Goal: Information Seeking & Learning: Find specific fact

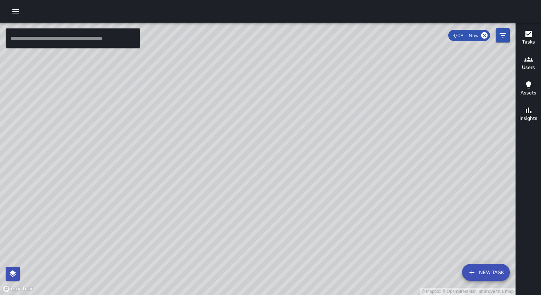
click at [530, 58] on icon "button" at bounding box center [529, 59] width 9 height 9
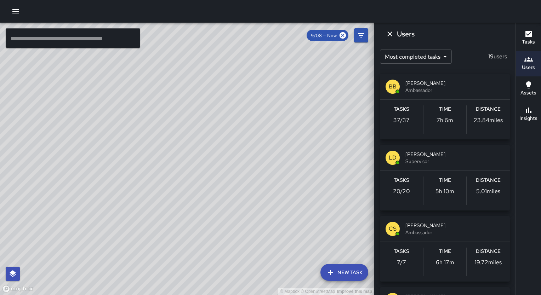
click at [447, 148] on div "[PERSON_NAME] Supervisor" at bounding box center [445, 158] width 130 height 26
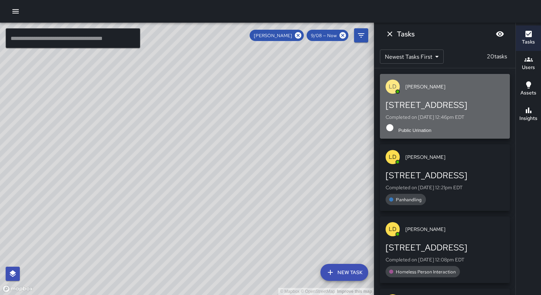
drag, startPoint x: 476, startPoint y: 108, endPoint x: 434, endPoint y: 113, distance: 42.8
click at [434, 113] on div "[STREET_ADDRESS] Completed on [DATE] 12:46pm EDT Public Urination" at bounding box center [445, 117] width 119 height 34
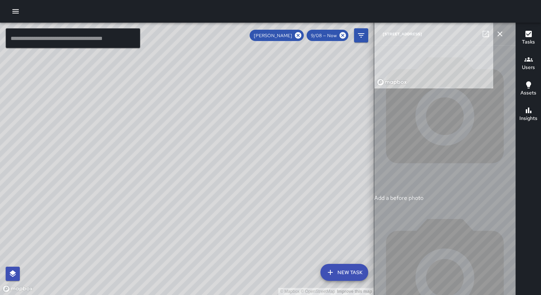
type input "**********"
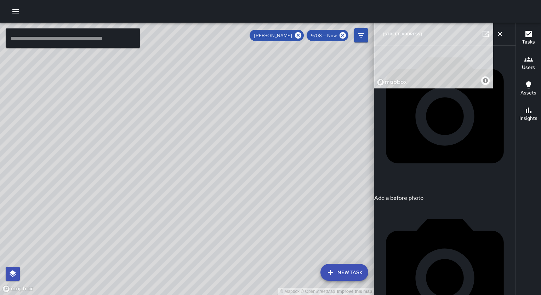
drag, startPoint x: 504, startPoint y: 177, endPoint x: 506, endPoint y: 244, distance: 66.6
click at [504, 32] on button "button" at bounding box center [500, 34] width 14 height 14
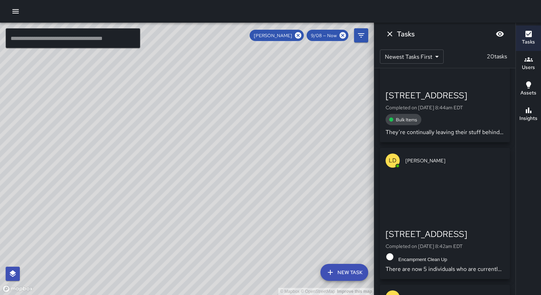
scroll to position [1878, 0]
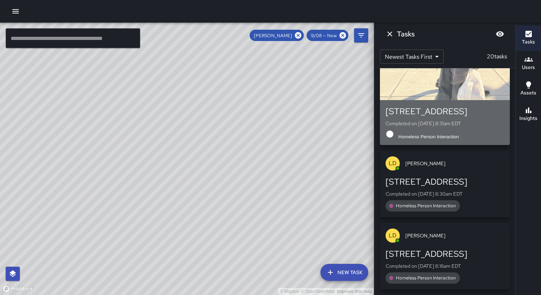
click at [474, 95] on div "button" at bounding box center [445, 76] width 130 height 50
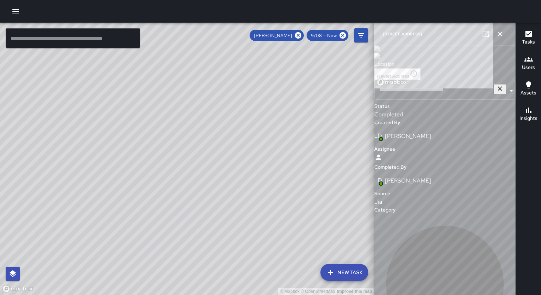
type input "**********"
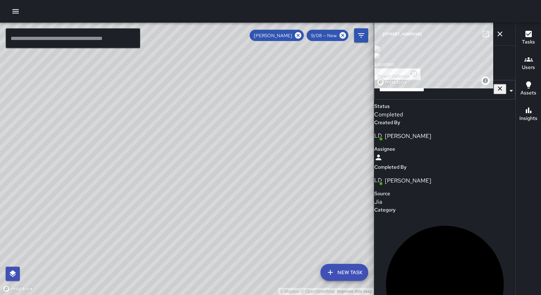
scroll to position [470, 0]
type textarea "**********"
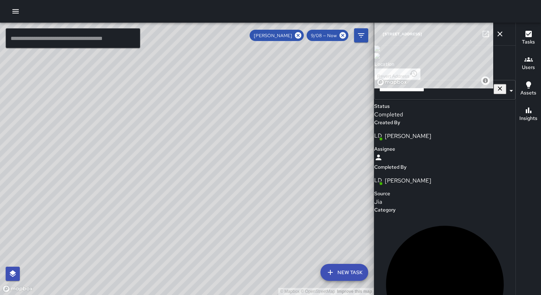
type textarea "**********"
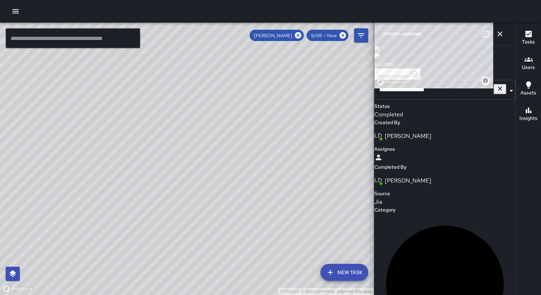
type textarea "**********"
drag, startPoint x: 443, startPoint y: 285, endPoint x: 391, endPoint y: 137, distance: 157.6
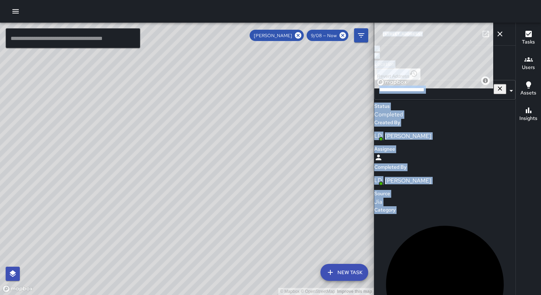
scroll to position [513, 0]
drag, startPoint x: 384, startPoint y: 173, endPoint x: 462, endPoint y: 258, distance: 115.1
copy div "Homeless Person Interaction Quantity 1 Time to Completion 1 minute, 8 seconds A…"
drag, startPoint x: 458, startPoint y: 36, endPoint x: 378, endPoint y: 36, distance: 80.8
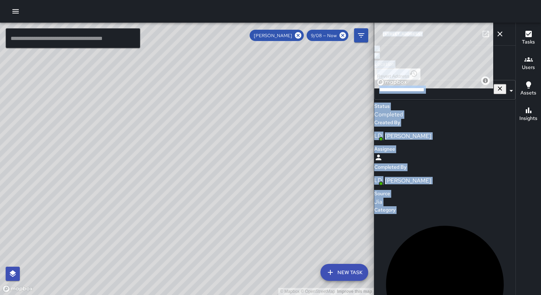
click at [378, 36] on div "[STREET_ADDRESS]" at bounding box center [444, 34] width 141 height 23
copy h6 "[STREET_ADDRESS]"
click at [503, 39] on button "button" at bounding box center [500, 34] width 14 height 14
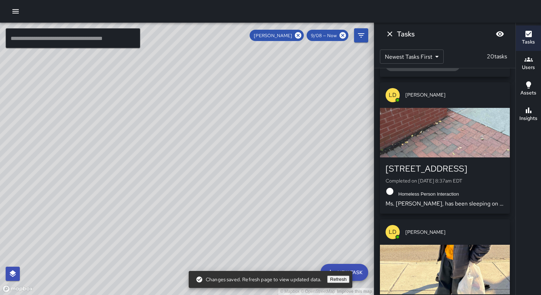
scroll to position [1666, 0]
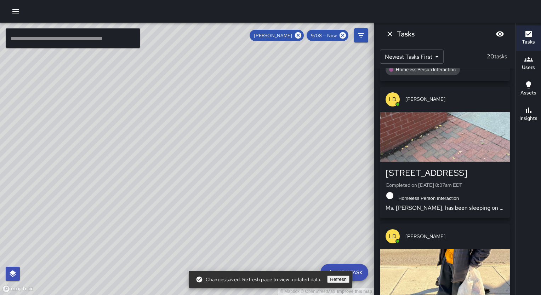
click at [458, 138] on div "button" at bounding box center [445, 137] width 130 height 50
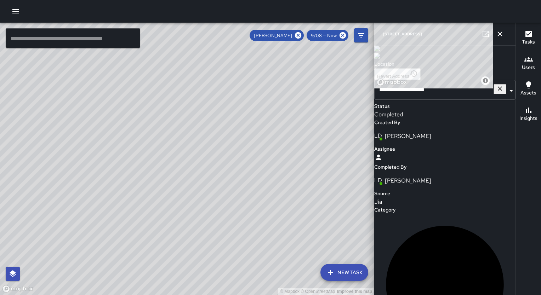
scroll to position [540, 0]
drag, startPoint x: 463, startPoint y: 269, endPoint x: 387, endPoint y: 173, distance: 122.3
drag, startPoint x: 458, startPoint y: 32, endPoint x: 382, endPoint y: 33, distance: 75.8
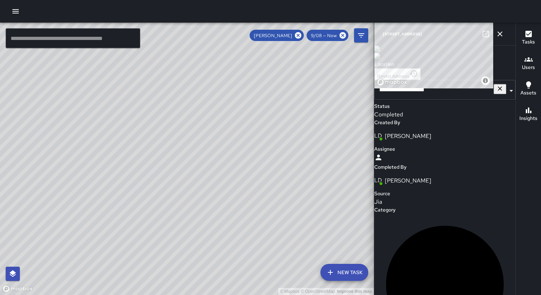
click at [382, 33] on div "[STREET_ADDRESS]" at bounding box center [444, 34] width 141 height 23
copy h6 "[STREET_ADDRESS]"
click at [484, 214] on div "Homeless Person Interaction" at bounding box center [444, 290] width 141 height 152
drag, startPoint x: 452, startPoint y: 260, endPoint x: 392, endPoint y: 191, distance: 91.4
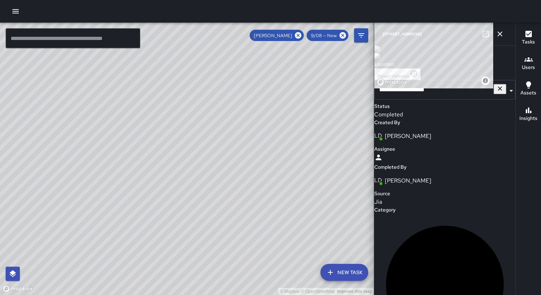
drag, startPoint x: 442, startPoint y: 247, endPoint x: 391, endPoint y: 159, distance: 101.9
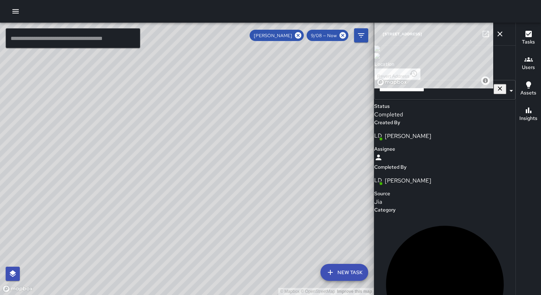
drag, startPoint x: 455, startPoint y: 246, endPoint x: 412, endPoint y: 163, distance: 93.6
drag, startPoint x: 446, startPoint y: 250, endPoint x: 426, endPoint y: 238, distance: 22.8
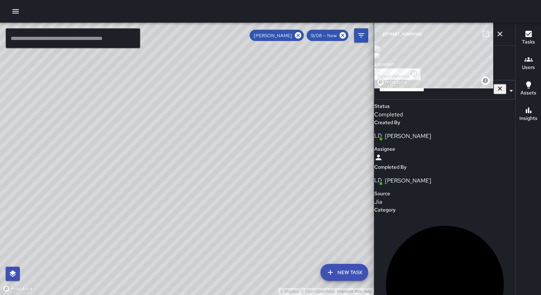
drag, startPoint x: 426, startPoint y: 238, endPoint x: 444, endPoint y: 241, distance: 17.6
drag, startPoint x: 389, startPoint y: 234, endPoint x: 470, endPoint y: 251, distance: 83.3
copy p "Ms. [PERSON_NAME], has been sleeping on the streets for over a year now she say…"
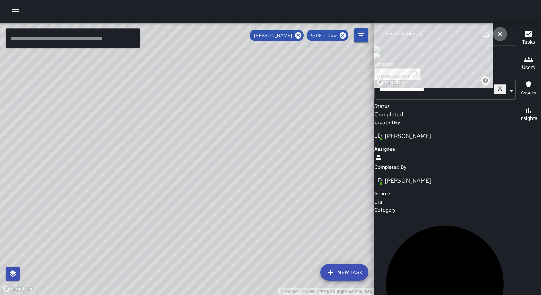
click at [501, 32] on icon "button" at bounding box center [500, 34] width 9 height 9
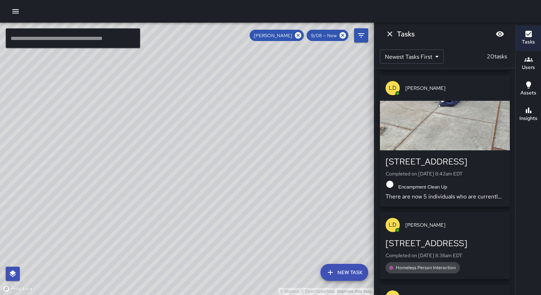
scroll to position [1439, 0]
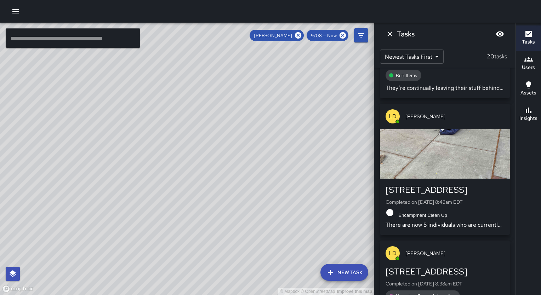
click at [461, 155] on div "button" at bounding box center [445, 154] width 130 height 50
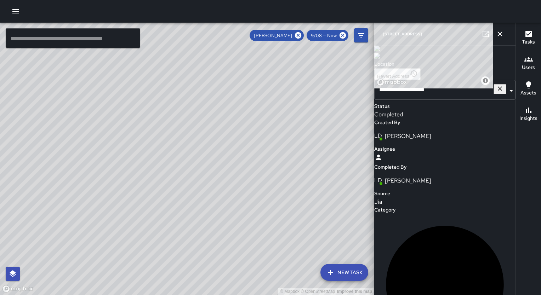
scroll to position [527, 0]
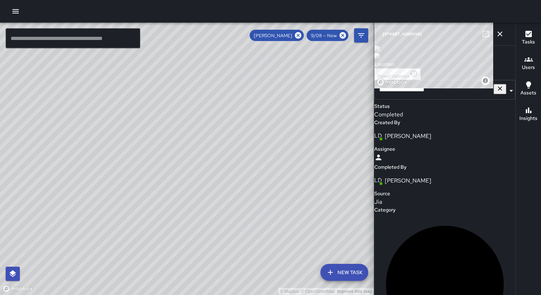
drag, startPoint x: 481, startPoint y: 245, endPoint x: 392, endPoint y: 138, distance: 139.1
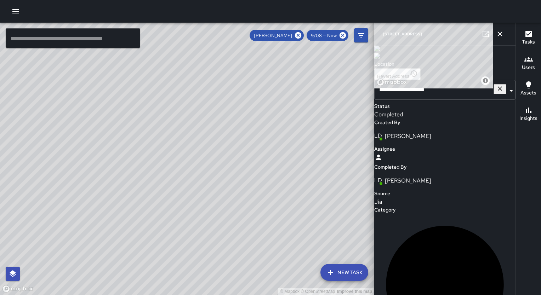
drag, startPoint x: 464, startPoint y: 38, endPoint x: 376, endPoint y: 31, distance: 88.1
click at [376, 31] on div "[STREET_ADDRESS]" at bounding box center [444, 34] width 141 height 23
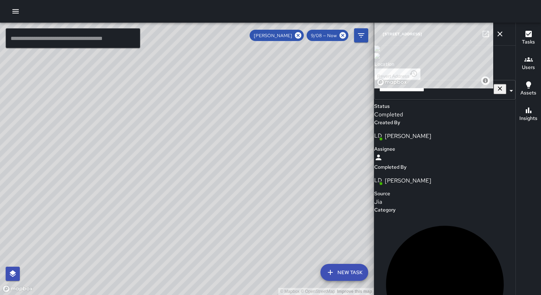
copy h6 "[STREET_ADDRESS]"
drag, startPoint x: 466, startPoint y: 93, endPoint x: 398, endPoint y: 93, distance: 68.0
click at [398, 214] on div "Encampment Clean Up" at bounding box center [444, 290] width 141 height 152
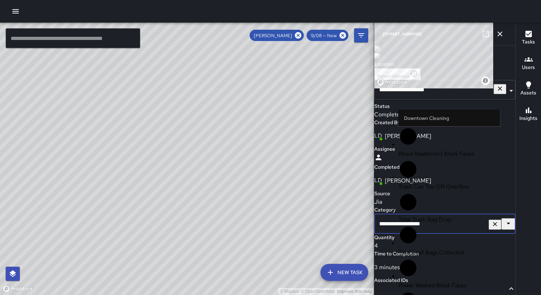
scroll to position [232, 0]
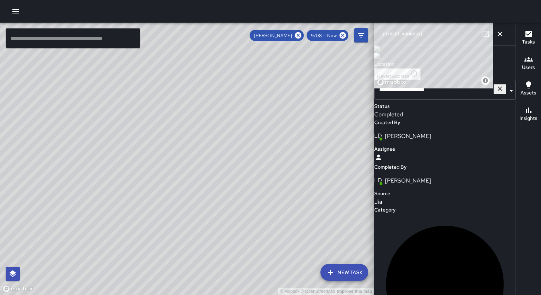
drag, startPoint x: 457, startPoint y: 92, endPoint x: 395, endPoint y: 84, distance: 61.7
click at [395, 214] on div "Encampment Clean Up" at bounding box center [444, 290] width 141 height 152
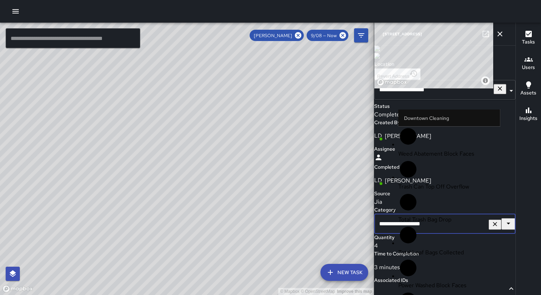
drag, startPoint x: 460, startPoint y: 98, endPoint x: 388, endPoint y: 97, distance: 72.3
click at [388, 214] on input "**********" at bounding box center [442, 224] width 136 height 20
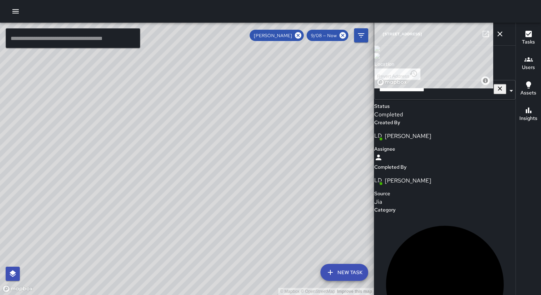
scroll to position [517, 0]
drag, startPoint x: 387, startPoint y: 238, endPoint x: 466, endPoint y: 263, distance: 82.7
drag, startPoint x: 389, startPoint y: 236, endPoint x: 473, endPoint y: 255, distance: 86.0
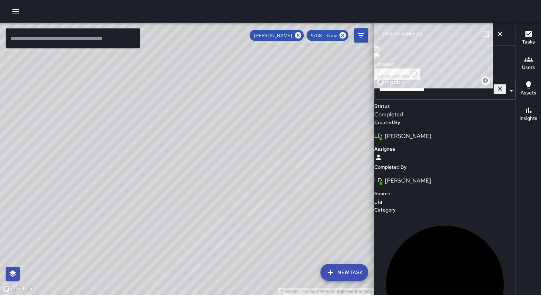
copy p "There are now 5 individuals who are currently sleeping in front of this vacant …"
click at [500, 33] on icon "button" at bounding box center [500, 34] width 5 height 5
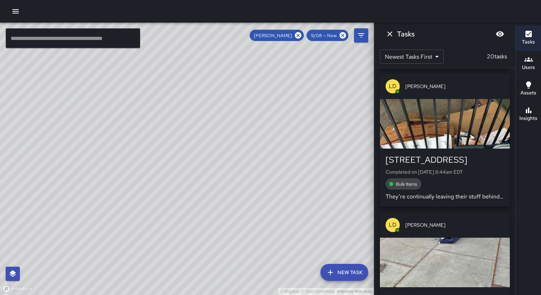
scroll to position [1307, 0]
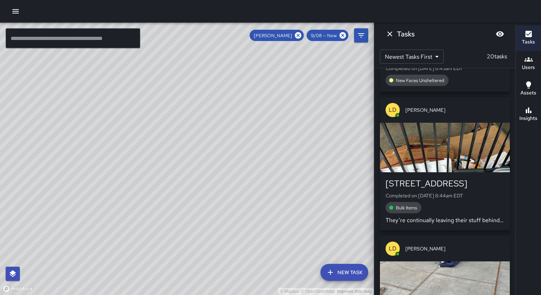
click at [478, 182] on div "[STREET_ADDRESS] Completed on [DATE] 8:44am EDT Bulk Items They’re continually …" at bounding box center [445, 201] width 130 height 58
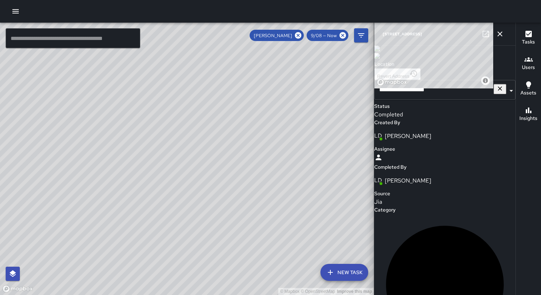
scroll to position [307, 0]
drag, startPoint x: 458, startPoint y: 33, endPoint x: 383, endPoint y: 36, distance: 75.5
click at [383, 36] on div "[STREET_ADDRESS]" at bounding box center [444, 34] width 141 height 23
copy h6 "[STREET_ADDRESS]"
drag, startPoint x: 438, startPoint y: 263, endPoint x: 398, endPoint y: 260, distance: 39.8
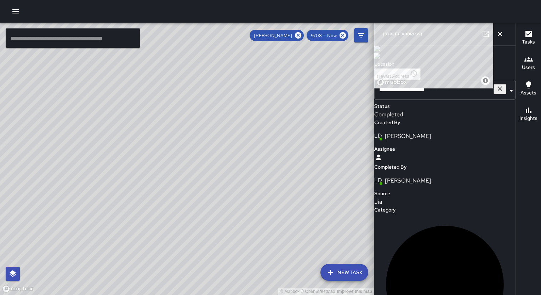
click at [398, 260] on div "Bulk Items" at bounding box center [444, 290] width 141 height 152
drag, startPoint x: 434, startPoint y: 278, endPoint x: 385, endPoint y: 241, distance: 61.4
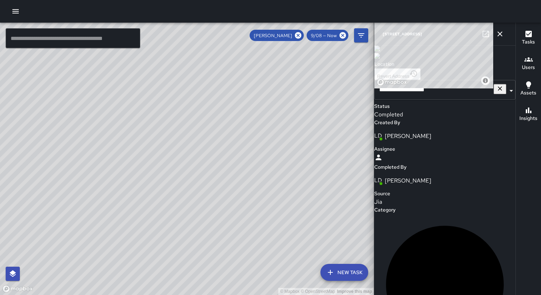
drag, startPoint x: 453, startPoint y: 253, endPoint x: 443, endPoint y: 254, distance: 9.3
type textarea "**********"
drag, startPoint x: 432, startPoint y: 277, endPoint x: 388, endPoint y: 238, distance: 58.5
click at [503, 32] on icon "button" at bounding box center [500, 34] width 9 height 9
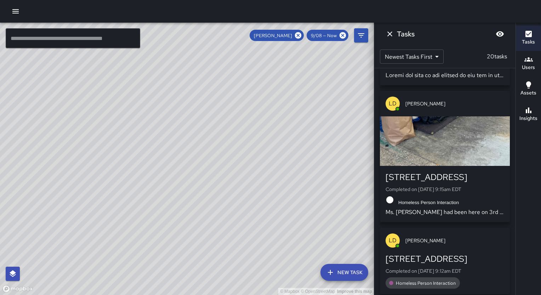
scroll to position [802, 0]
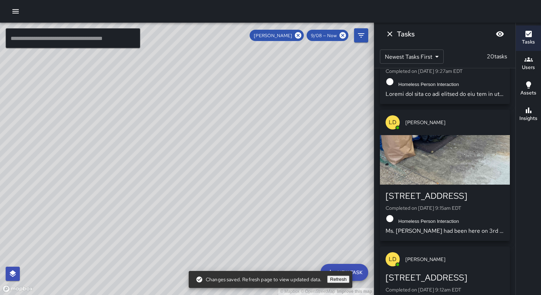
click at [491, 169] on div "button" at bounding box center [445, 160] width 130 height 50
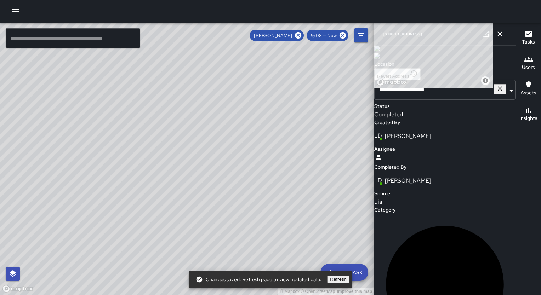
scroll to position [437, 0]
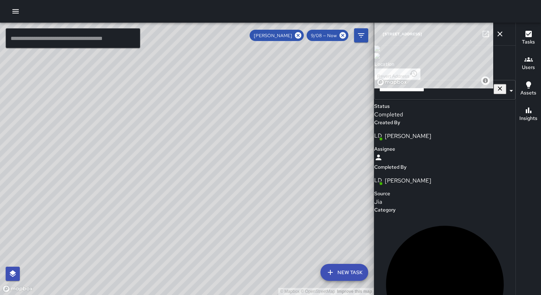
drag, startPoint x: 513, startPoint y: 287, endPoint x: 417, endPoint y: 265, distance: 98.9
drag, startPoint x: 452, startPoint y: 274, endPoint x: 389, endPoint y: 208, distance: 91.2
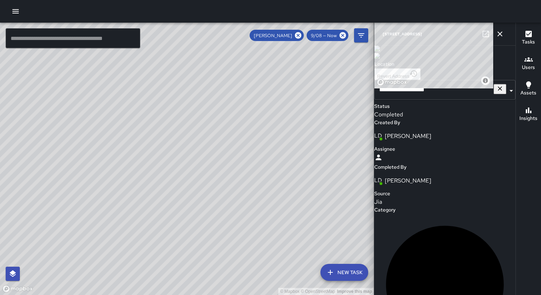
drag, startPoint x: 386, startPoint y: 239, endPoint x: 459, endPoint y: 253, distance: 73.8
copy p "Ms. [PERSON_NAME] had been here on 3rd street for over 4 to 5 years. She has be…"
drag, startPoint x: 457, startPoint y: 36, endPoint x: 380, endPoint y: 41, distance: 77.0
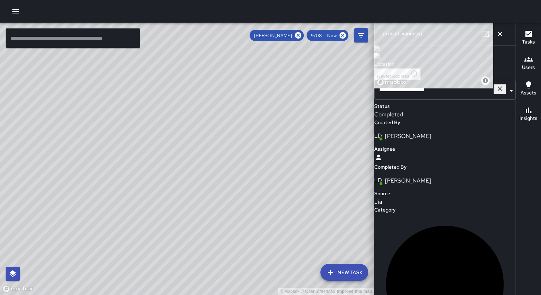
click at [380, 41] on div "[STREET_ADDRESS]" at bounding box center [444, 34] width 141 height 23
copy h6 "[STREET_ADDRESS]"
drag, startPoint x: 480, startPoint y: 70, endPoint x: 396, endPoint y: 69, distance: 84.0
click at [396, 214] on div "Homeless Person Interaction" at bounding box center [444, 290] width 141 height 152
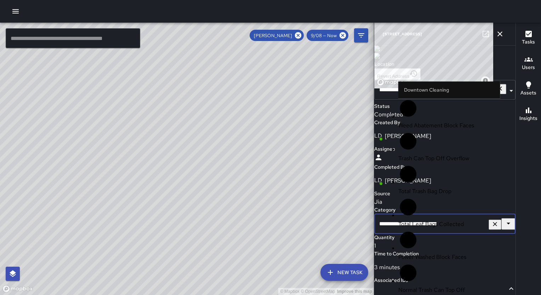
scroll to position [193, 0]
drag, startPoint x: 470, startPoint y: 66, endPoint x: 390, endPoint y: 63, distance: 80.5
click at [390, 214] on input "**********" at bounding box center [442, 224] width 136 height 20
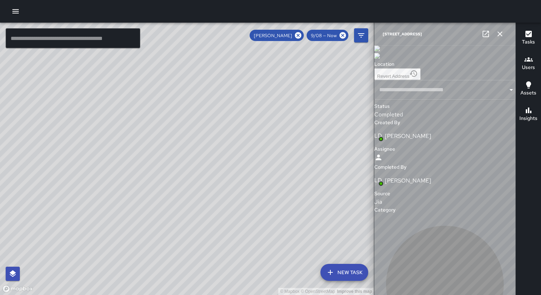
type input "**********"
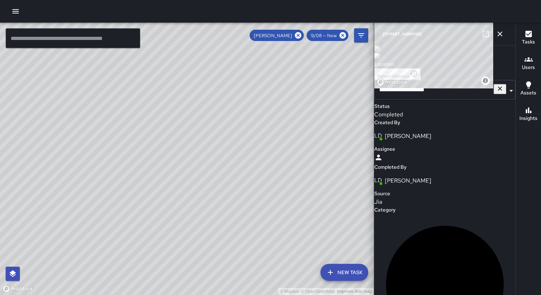
click at [510, 294] on div "**********" at bounding box center [444, 300] width 141 height 508
click at [501, 32] on icon "button" at bounding box center [500, 34] width 5 height 5
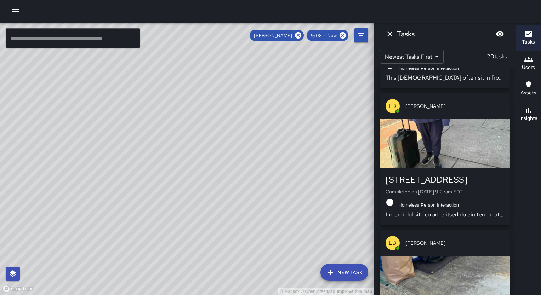
scroll to position [674, 0]
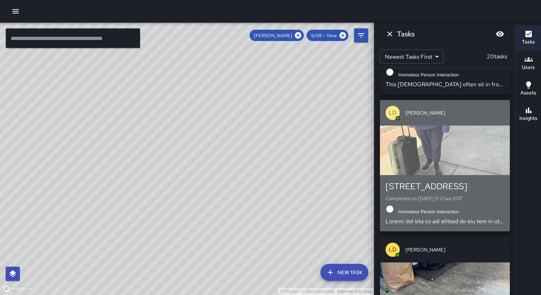
click at [468, 202] on p "Completed on [DATE] 9:27am EDT" at bounding box center [445, 198] width 119 height 7
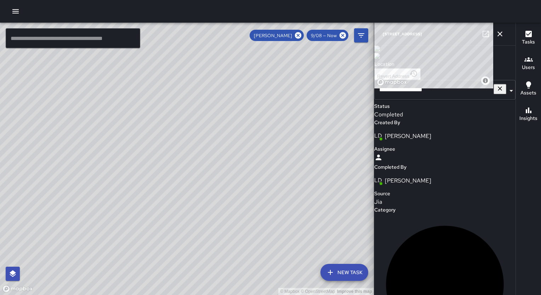
scroll to position [680, 0]
drag, startPoint x: 440, startPoint y: 257, endPoint x: 385, endPoint y: 126, distance: 142.0
drag, startPoint x: 388, startPoint y: 237, endPoint x: 442, endPoint y: 253, distance: 56.2
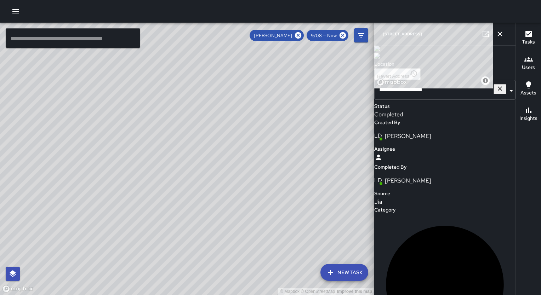
copy p "Loremi dol sita co adi elitsed do eiu tem in utl etdolore mag aliq e admi ven q…"
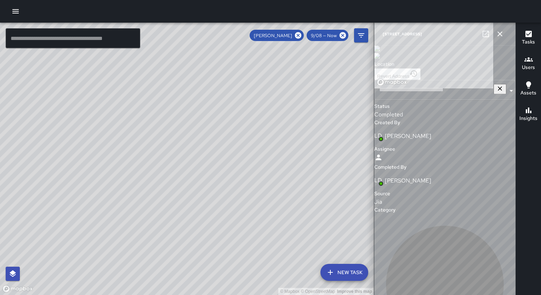
type input "**********"
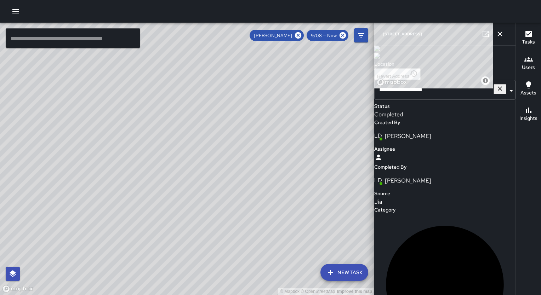
drag, startPoint x: 452, startPoint y: 35, endPoint x: 381, endPoint y: 34, distance: 71.6
click at [381, 34] on div "[STREET_ADDRESS]" at bounding box center [444, 34] width 141 height 23
drag, startPoint x: 479, startPoint y: 243, endPoint x: 398, endPoint y: 242, distance: 80.8
click at [398, 242] on div "Homeless Person Interaction" at bounding box center [444, 290] width 141 height 152
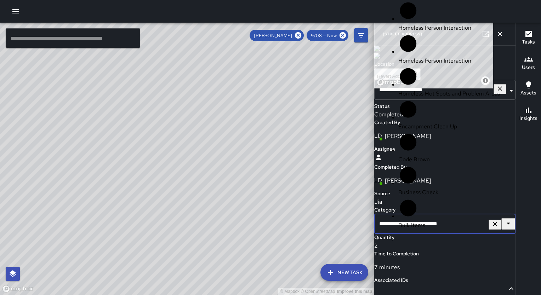
scroll to position [193, 0]
drag, startPoint x: 465, startPoint y: 247, endPoint x: 381, endPoint y: 248, distance: 83.6
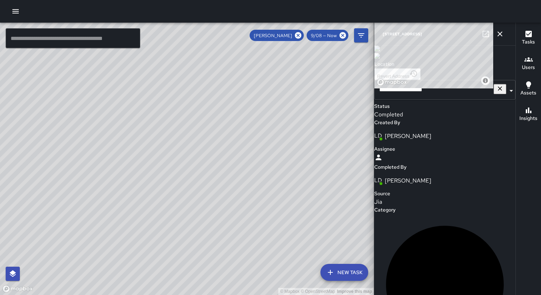
scroll to position [108, 0]
click at [502, 34] on icon "button" at bounding box center [500, 34] width 9 height 9
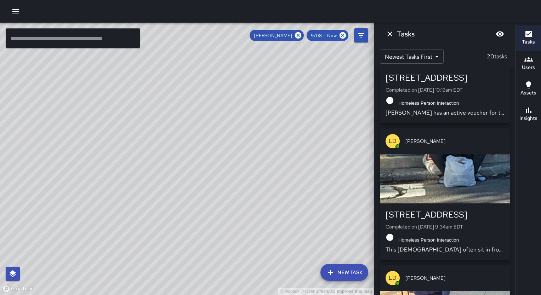
scroll to position [494, 0]
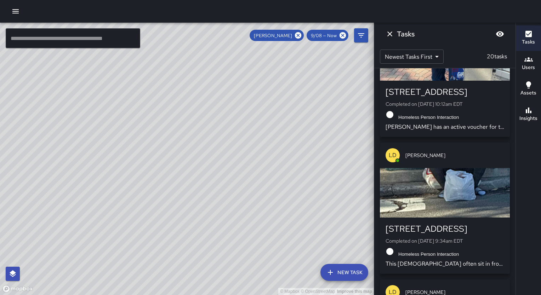
click at [482, 192] on div "button" at bounding box center [445, 193] width 130 height 50
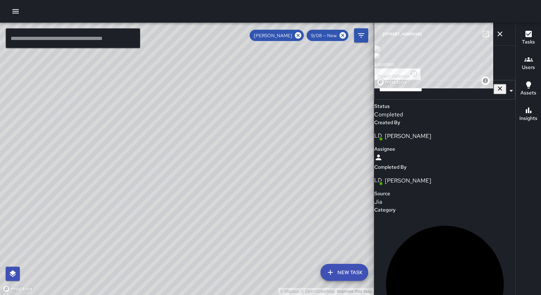
click at [510, 292] on div "**********" at bounding box center [444, 296] width 141 height 500
drag, startPoint x: 510, startPoint y: 292, endPoint x: 515, endPoint y: 290, distance: 4.8
click at [515, 290] on div "**********" at bounding box center [444, 296] width 141 height 500
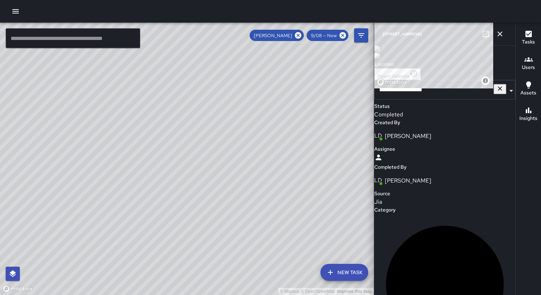
scroll to position [77, 0]
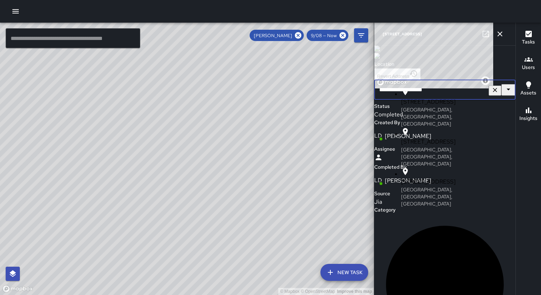
drag, startPoint x: 448, startPoint y: 225, endPoint x: 391, endPoint y: 222, distance: 57.1
click at [391, 100] on input "**********" at bounding box center [442, 90] width 136 height 20
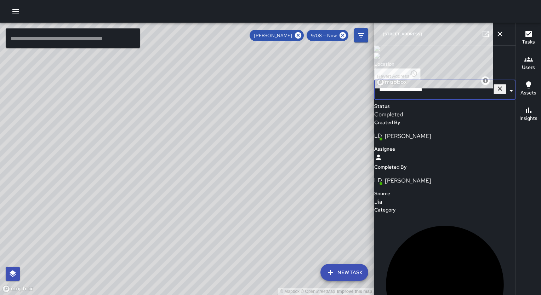
scroll to position [419, 0]
drag, startPoint x: 479, startPoint y: 157, endPoint x: 399, endPoint y: 153, distance: 80.2
click at [399, 214] on div "Homeless Person Interaction" at bounding box center [444, 290] width 141 height 152
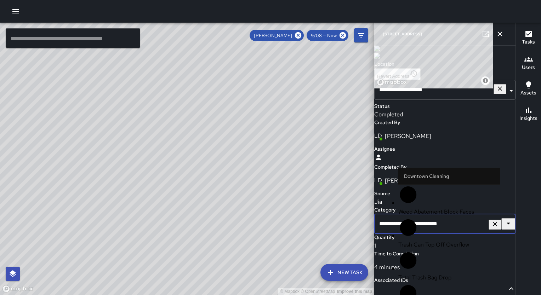
scroll to position [193, 0]
drag, startPoint x: 462, startPoint y: 151, endPoint x: 384, endPoint y: 157, distance: 78.5
click at [384, 214] on div "**********" at bounding box center [444, 224] width 141 height 20
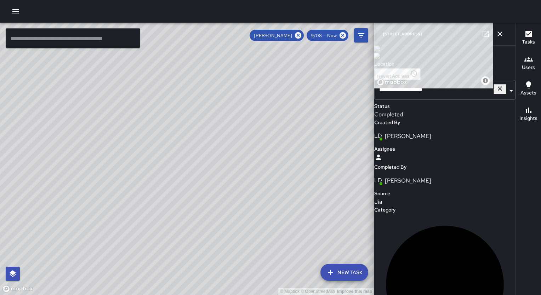
scroll to position [527, 0]
drag, startPoint x: 442, startPoint y: 250, endPoint x: 388, endPoint y: 185, distance: 84.5
drag, startPoint x: 388, startPoint y: 237, endPoint x: 452, endPoint y: 253, distance: 65.7
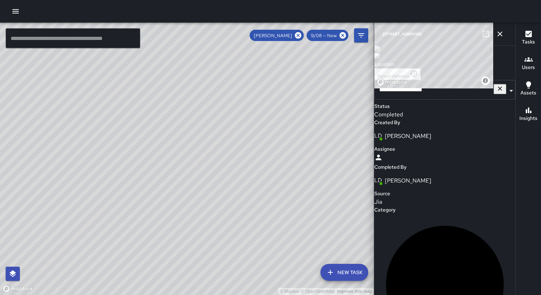
click at [501, 35] on icon "button" at bounding box center [500, 34] width 5 height 5
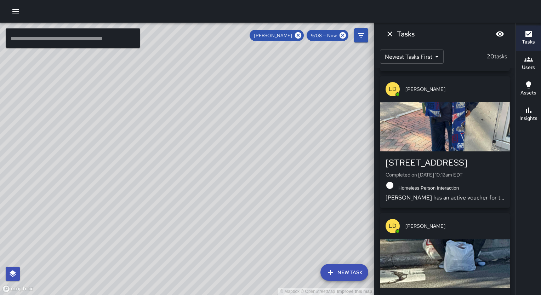
scroll to position [372, 0]
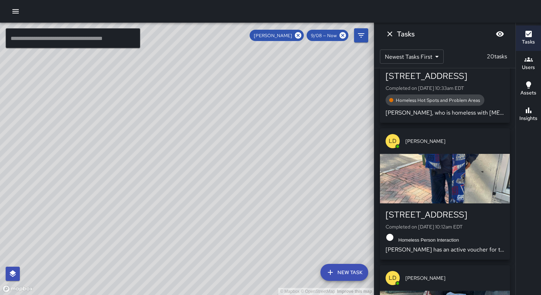
click at [467, 189] on div "button" at bounding box center [445, 179] width 130 height 50
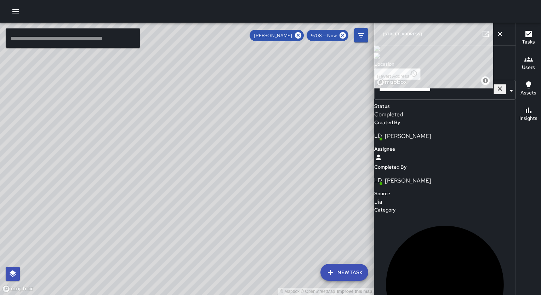
drag, startPoint x: 466, startPoint y: 34, endPoint x: 383, endPoint y: 35, distance: 83.9
click at [383, 35] on div "[STREET_ADDRESS]" at bounding box center [444, 34] width 141 height 23
drag, startPoint x: 478, startPoint y: 200, endPoint x: 395, endPoint y: 197, distance: 83.3
click at [395, 214] on div "Homeless Person Interaction" at bounding box center [444, 290] width 141 height 152
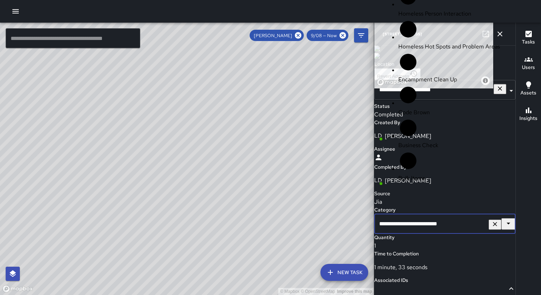
scroll to position [193, 0]
drag, startPoint x: 395, startPoint y: 197, endPoint x: 392, endPoint y: 205, distance: 7.7
click at [392, 214] on div "**********" at bounding box center [444, 224] width 141 height 20
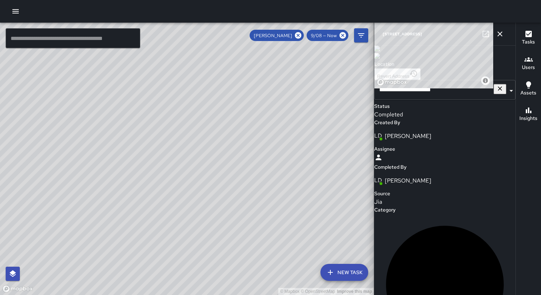
scroll to position [557, 0]
drag, startPoint x: 464, startPoint y: 251, endPoint x: 386, endPoint y: 157, distance: 122.5
drag, startPoint x: 389, startPoint y: 239, endPoint x: 470, endPoint y: 269, distance: 86.3
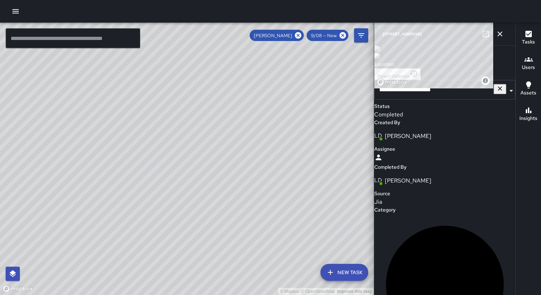
click at [500, 40] on button "button" at bounding box center [500, 34] width 14 height 14
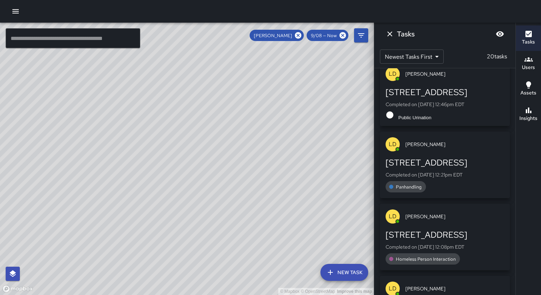
scroll to position [0, 0]
